Goal: Find specific page/section: Find specific page/section

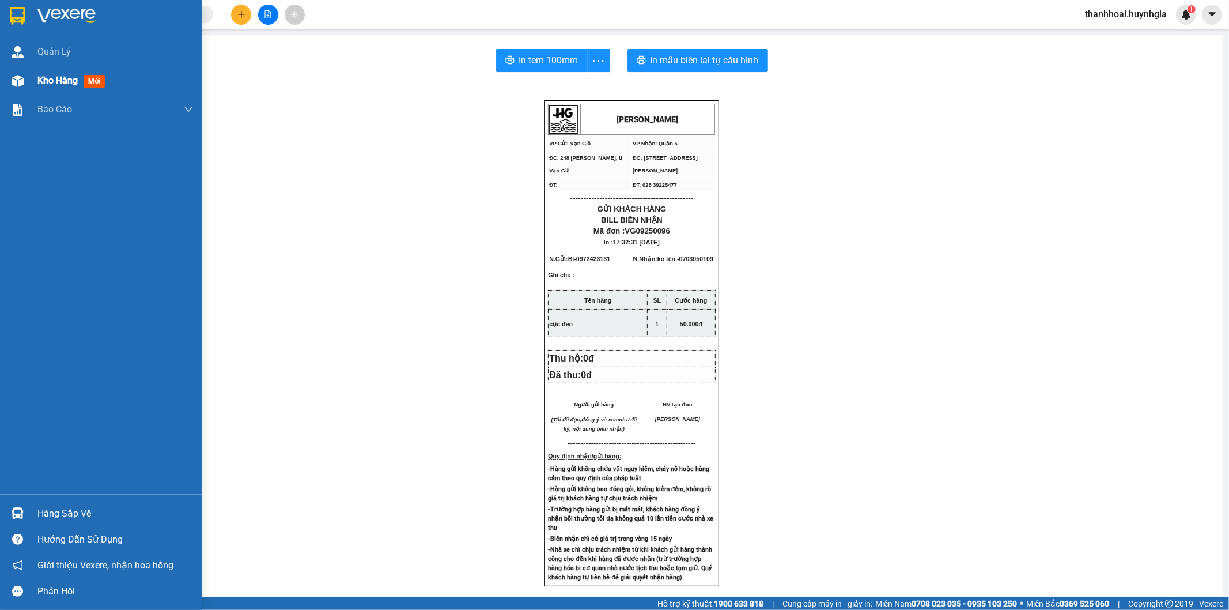
click at [3, 85] on div "Kho hàng mới" at bounding box center [101, 80] width 202 height 29
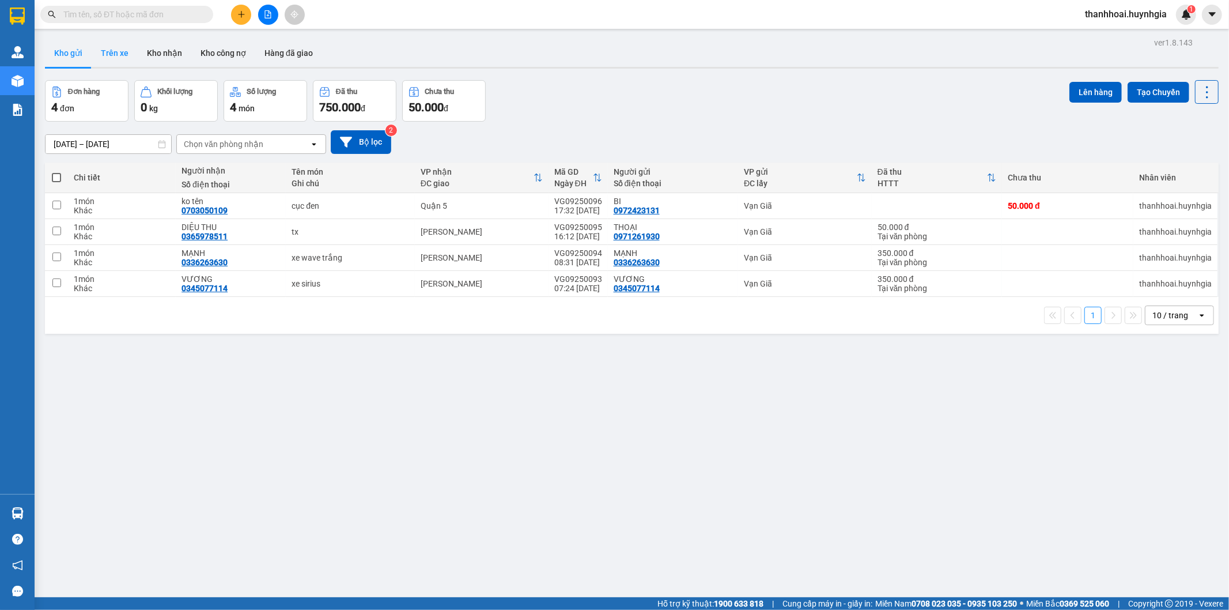
click at [121, 51] on button "Trên xe" at bounding box center [115, 53] width 46 height 28
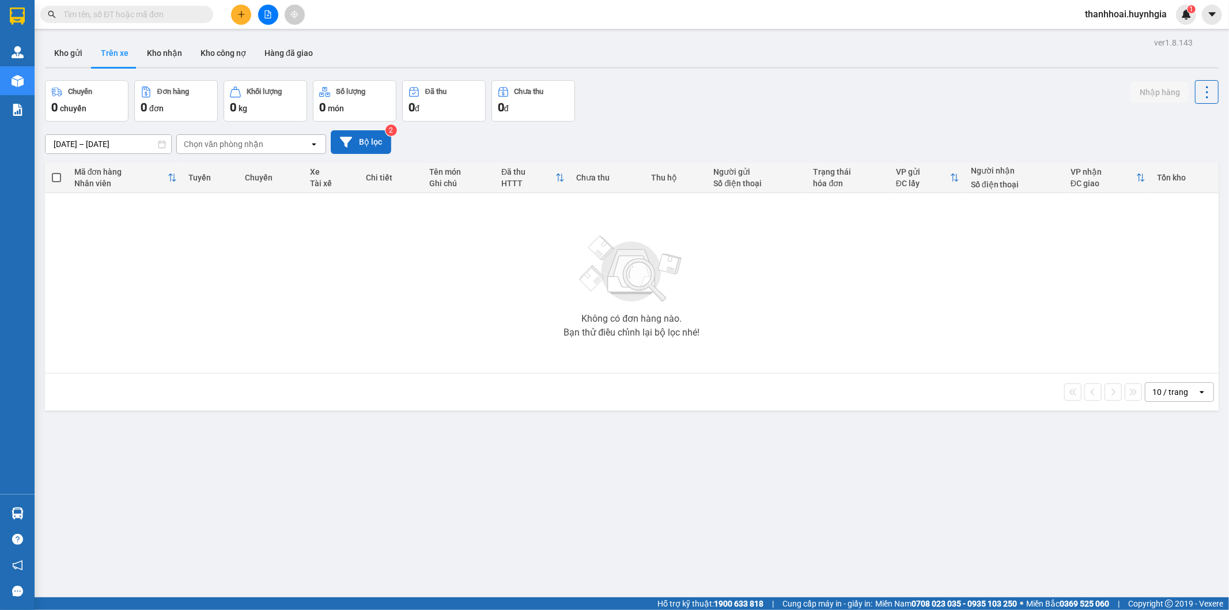
click at [362, 136] on button "Bộ lọc" at bounding box center [361, 142] width 60 height 24
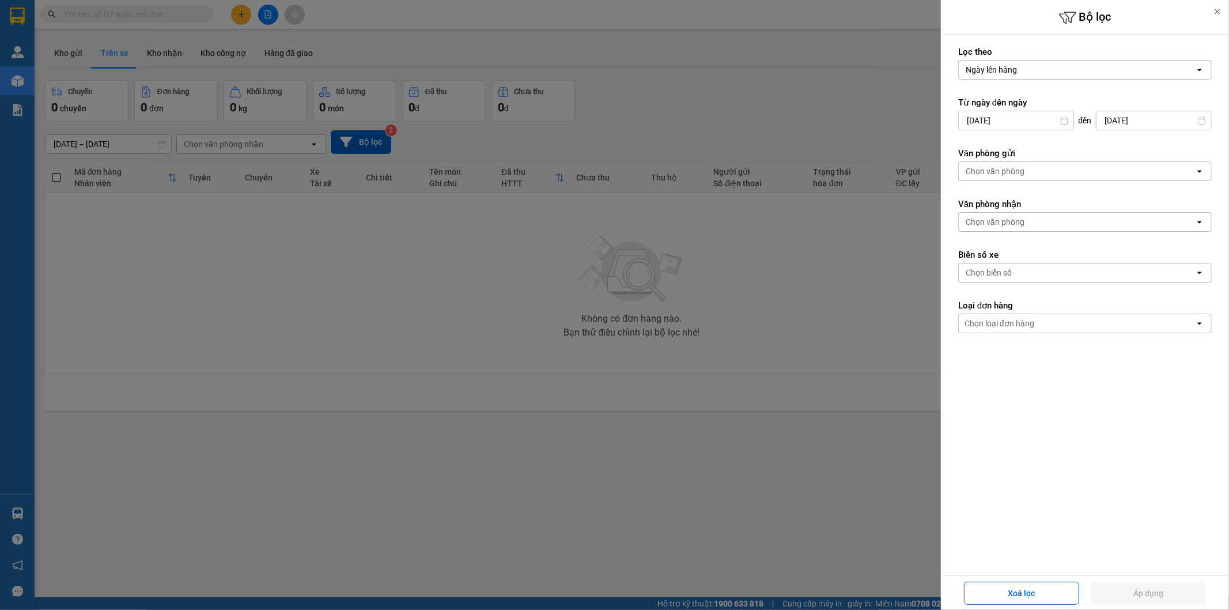
click at [1026, 172] on div "Chọn văn phòng" at bounding box center [1077, 171] width 236 height 18
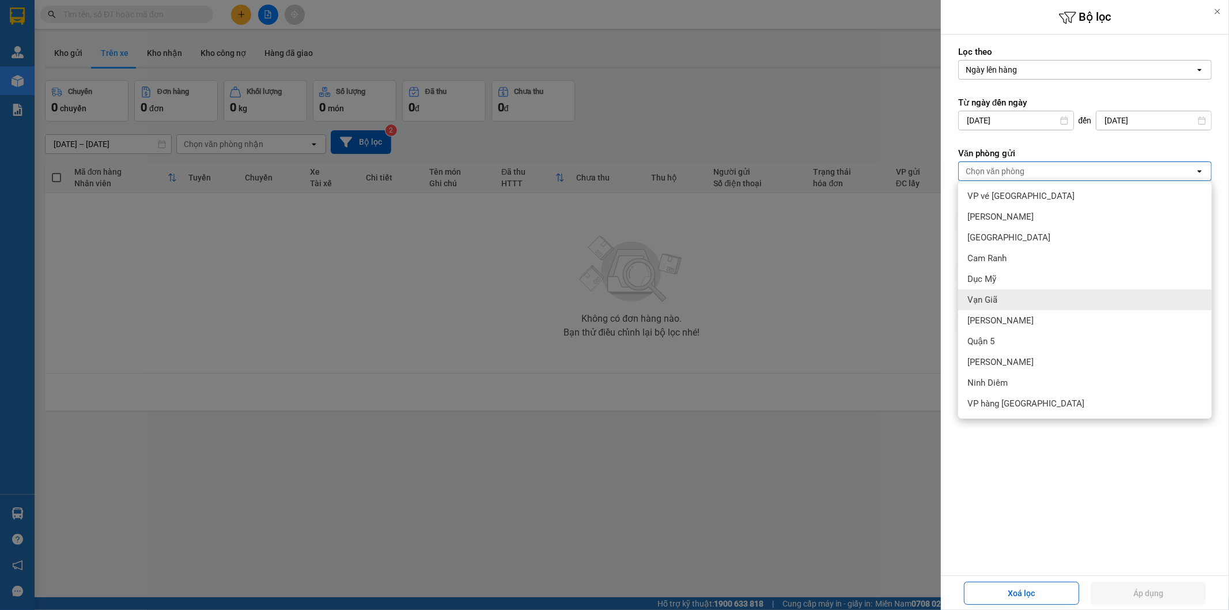
click at [1000, 312] on div "[PERSON_NAME]" at bounding box center [1084, 320] width 253 height 21
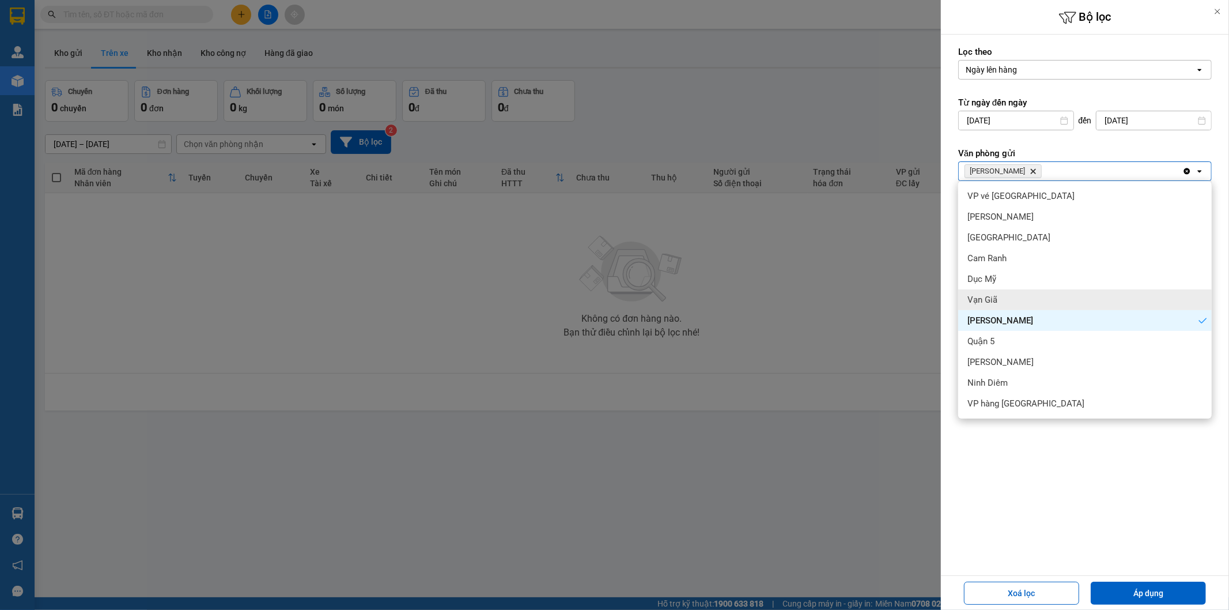
click at [994, 304] on span "Vạn Giã" at bounding box center [982, 300] width 30 height 12
click at [1030, 174] on icon "Delete" at bounding box center [1033, 171] width 7 height 7
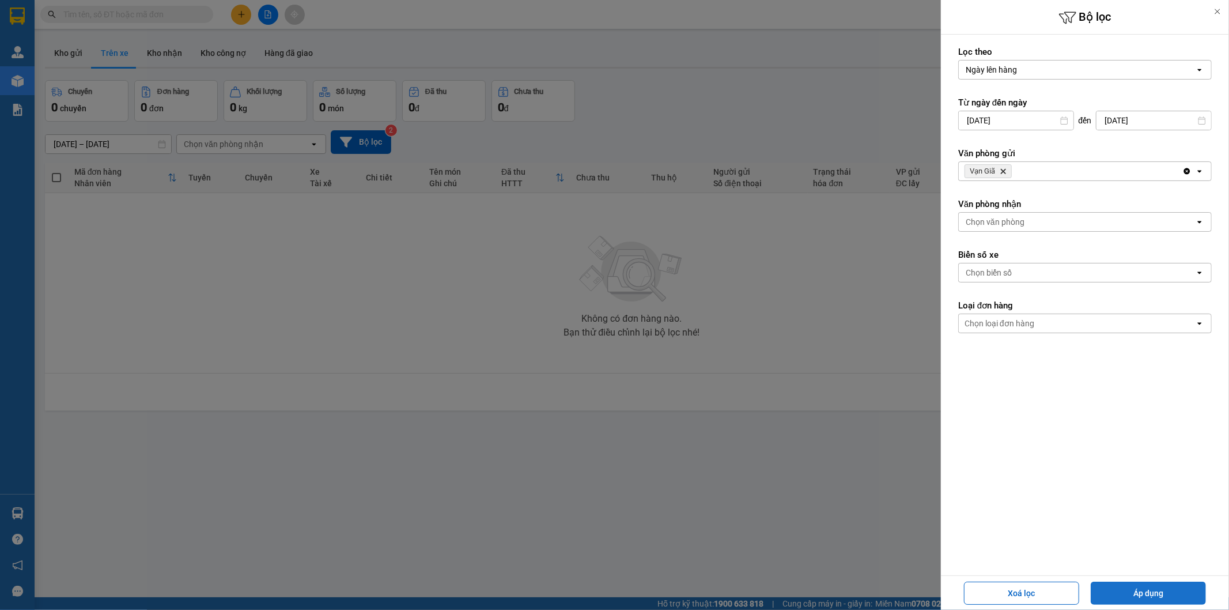
click at [1145, 596] on button "Áp dụng" at bounding box center [1148, 592] width 115 height 23
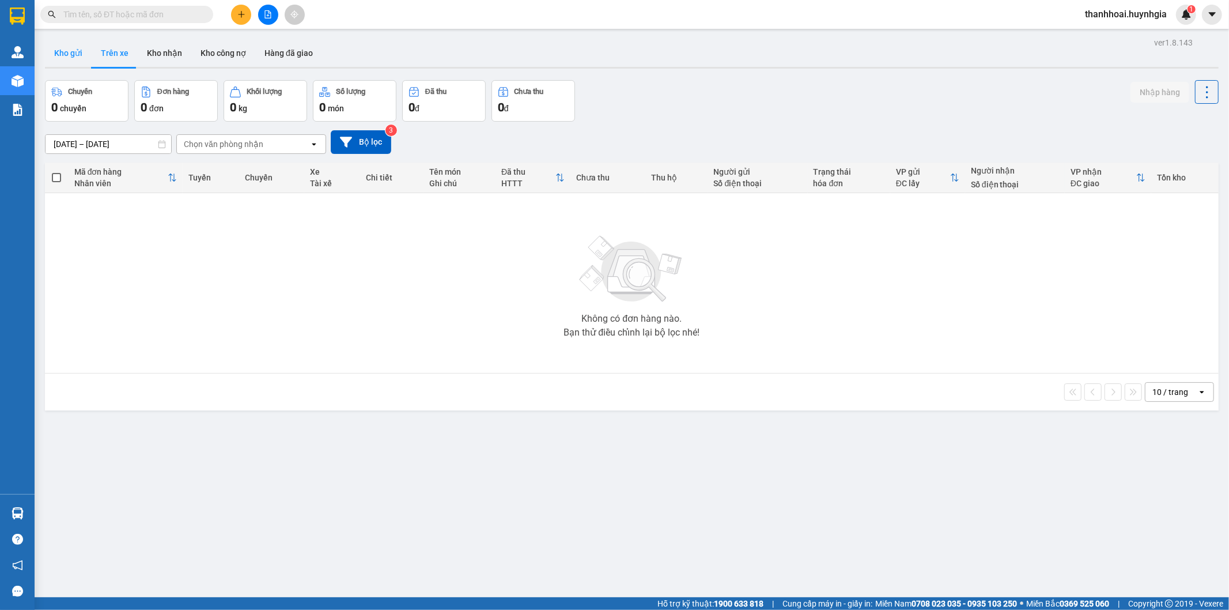
click at [58, 52] on button "Kho gửi" at bounding box center [68, 53] width 47 height 28
